Goal: Task Accomplishment & Management: Manage account settings

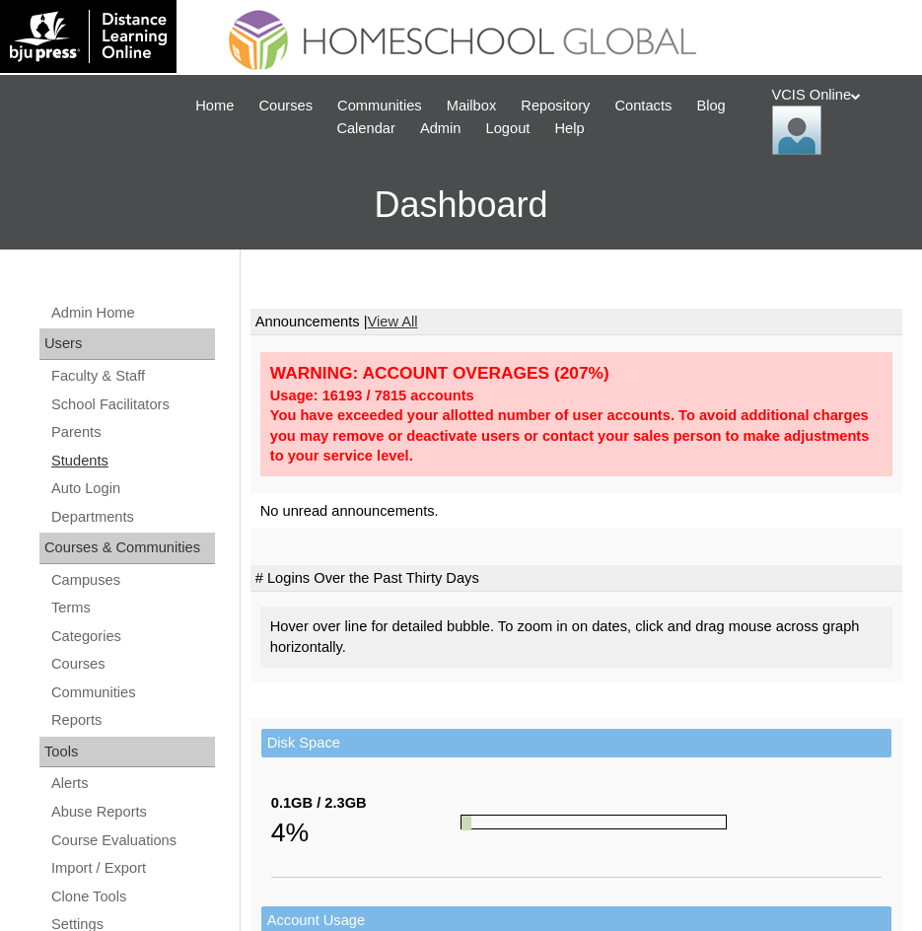
click at [84, 465] on link "Students" at bounding box center [132, 461] width 166 height 25
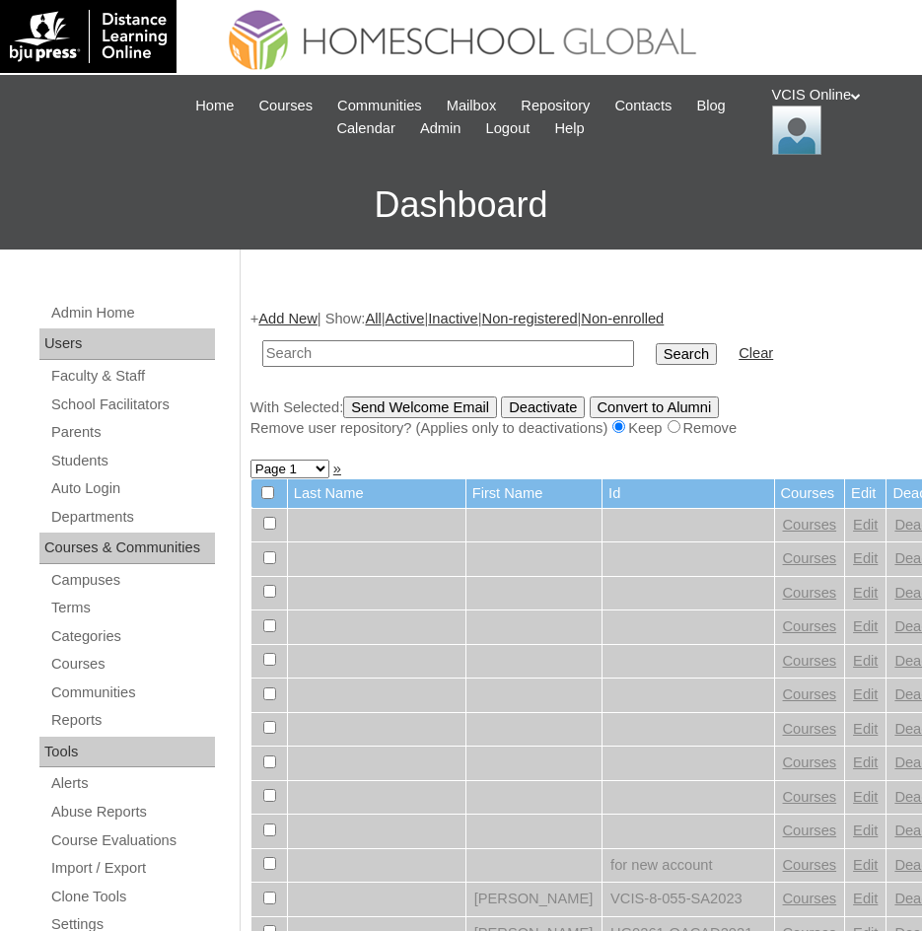
click at [372, 356] on input "text" at bounding box center [448, 353] width 372 height 27
type input "VCIS025-8B-SA2025"
click at [656, 347] on input "Search" at bounding box center [686, 354] width 61 height 22
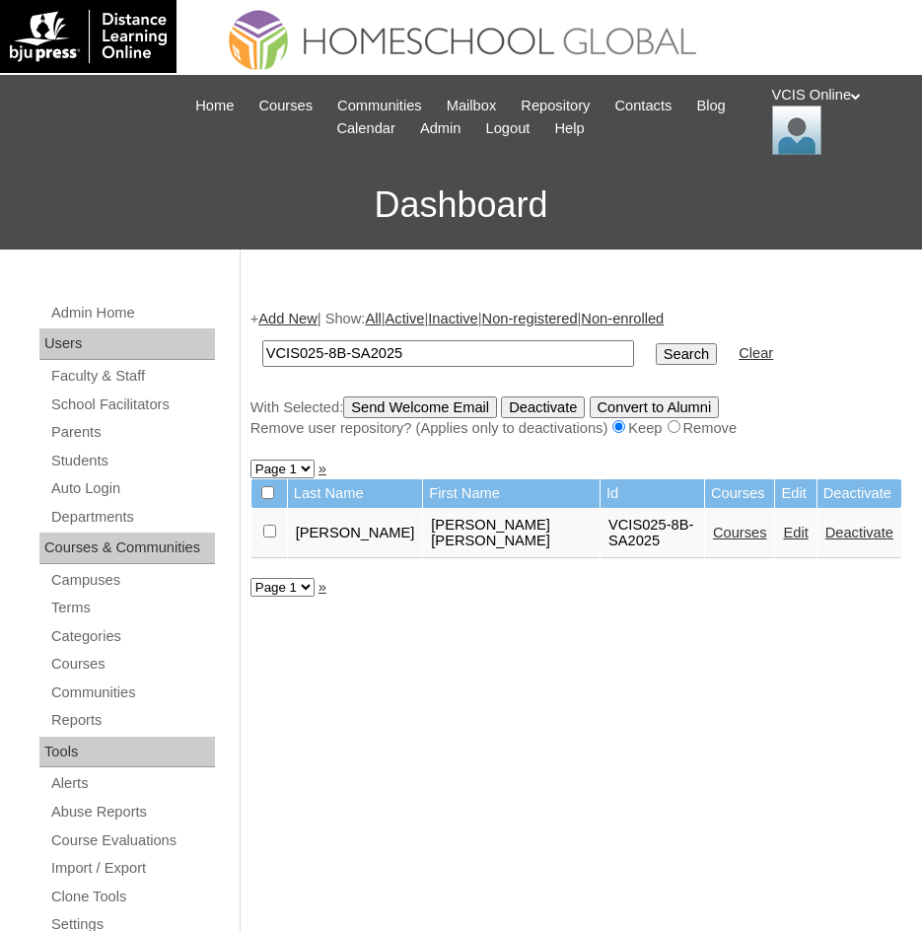
click at [783, 527] on link "Edit" at bounding box center [795, 532] width 25 height 16
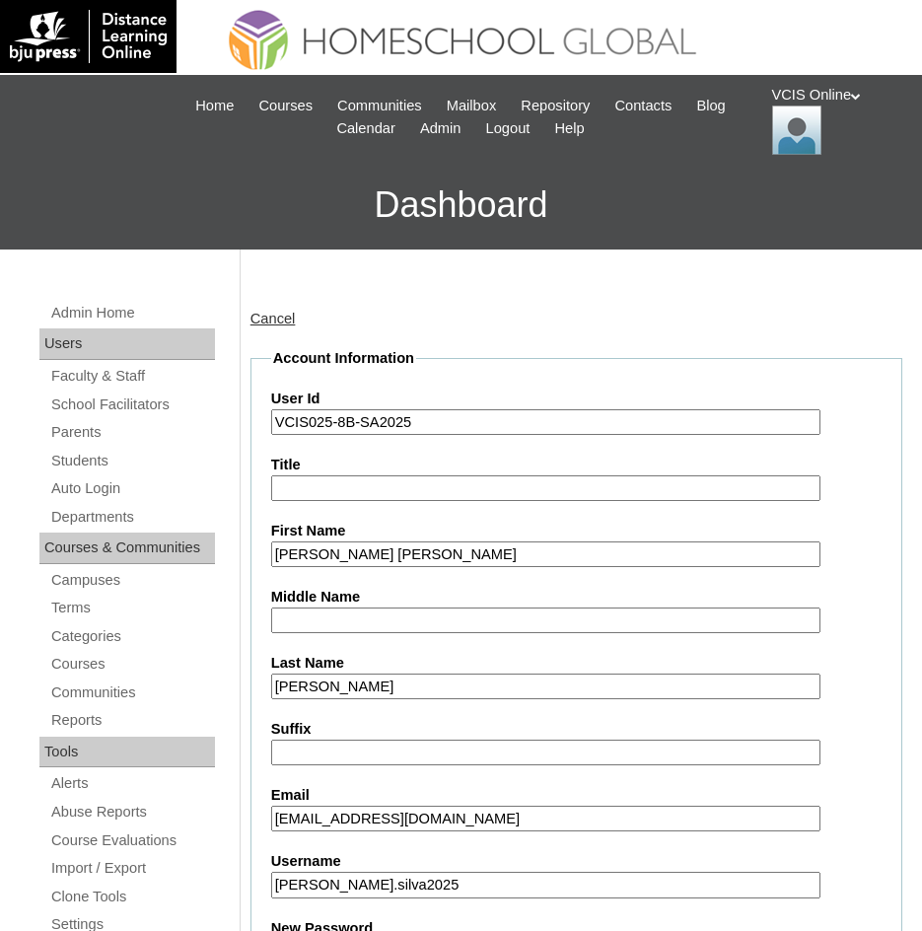
scroll to position [6, 0]
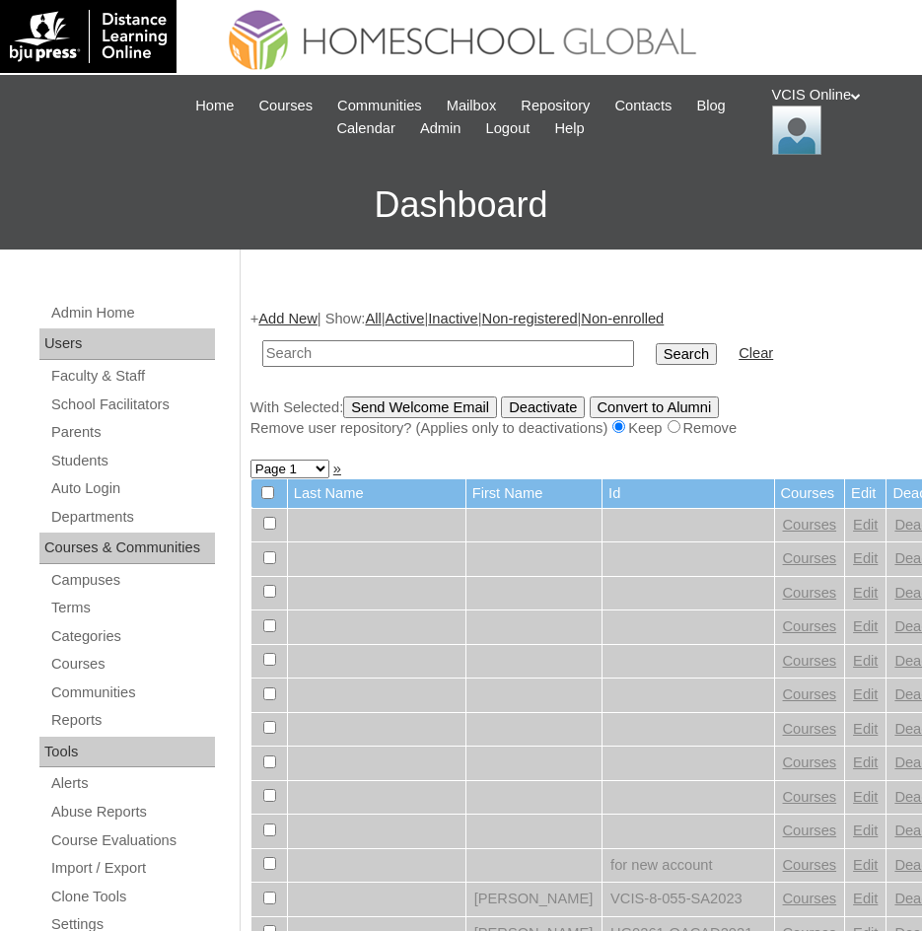
click at [322, 352] on input "text" at bounding box center [448, 353] width 372 height 27
type input "VCIS025-8B-SA2025"
click at [656, 357] on input "Search" at bounding box center [686, 354] width 61 height 22
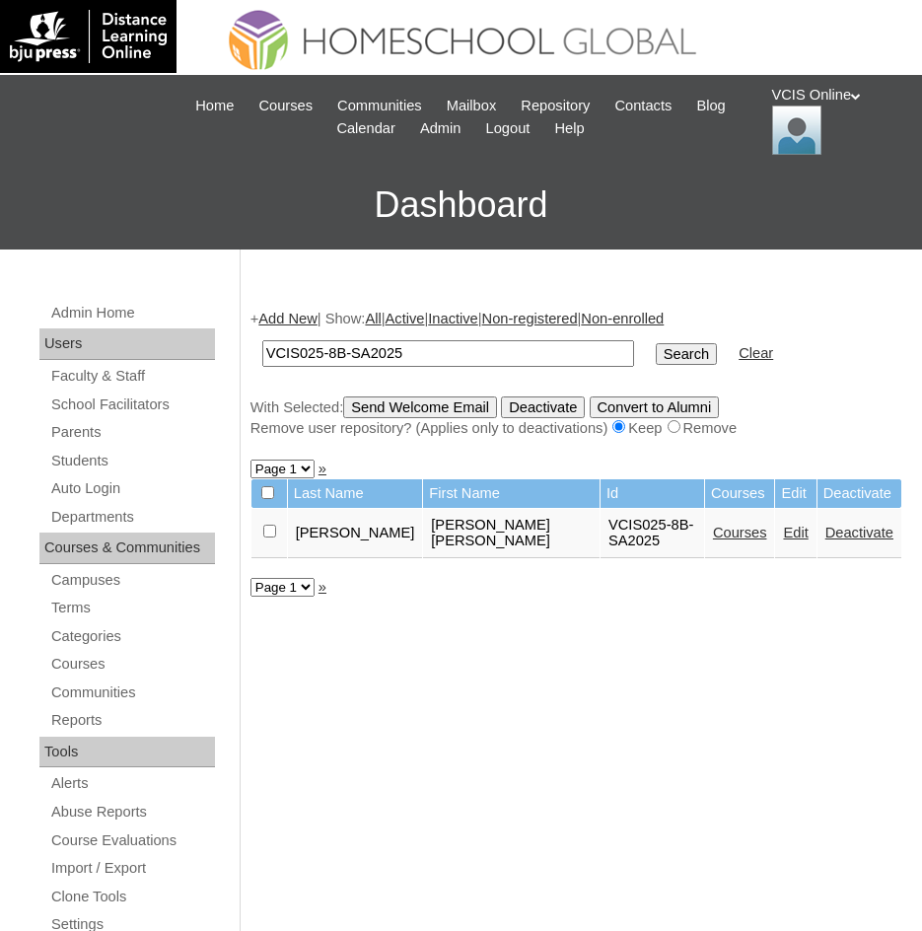
click at [713, 528] on link "Courses" at bounding box center [740, 532] width 54 height 16
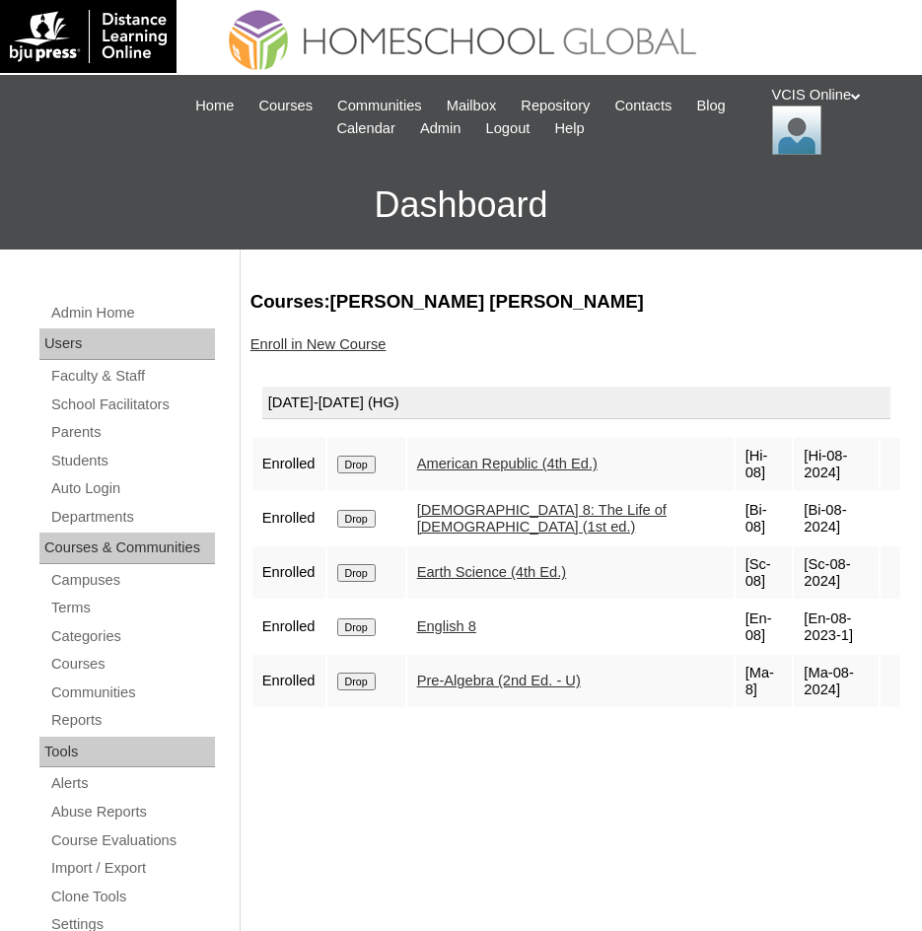
click at [558, 291] on h3 "Courses:Silva Sophia Yvonne" at bounding box center [576, 302] width 652 height 26
click at [781, 94] on div "VCIS Online My Profile My Settings Logout" at bounding box center [837, 120] width 131 height 70
click at [827, 188] on span "Logout" at bounding box center [807, 184] width 39 height 15
